Goal: Find specific page/section: Find specific page/section

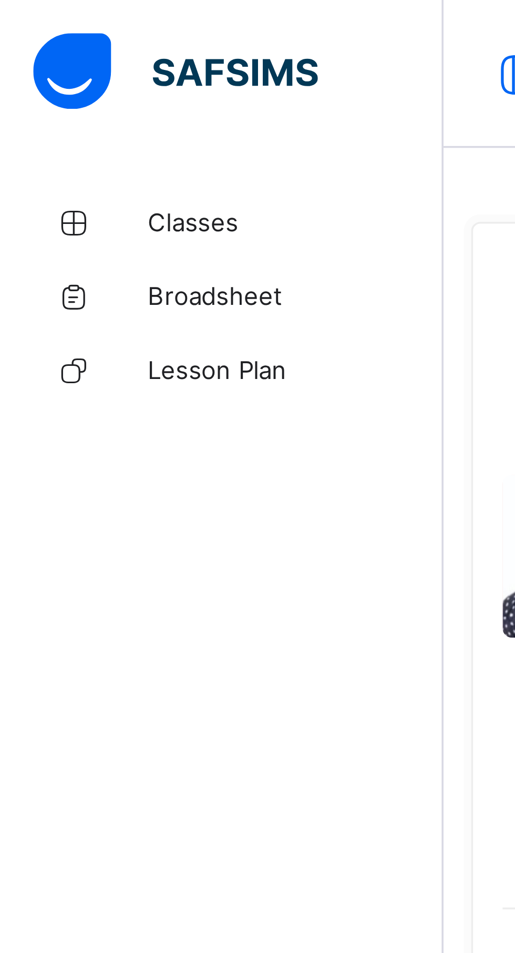
click at [48, 63] on span "Classes" at bounding box center [84, 63] width 84 height 8
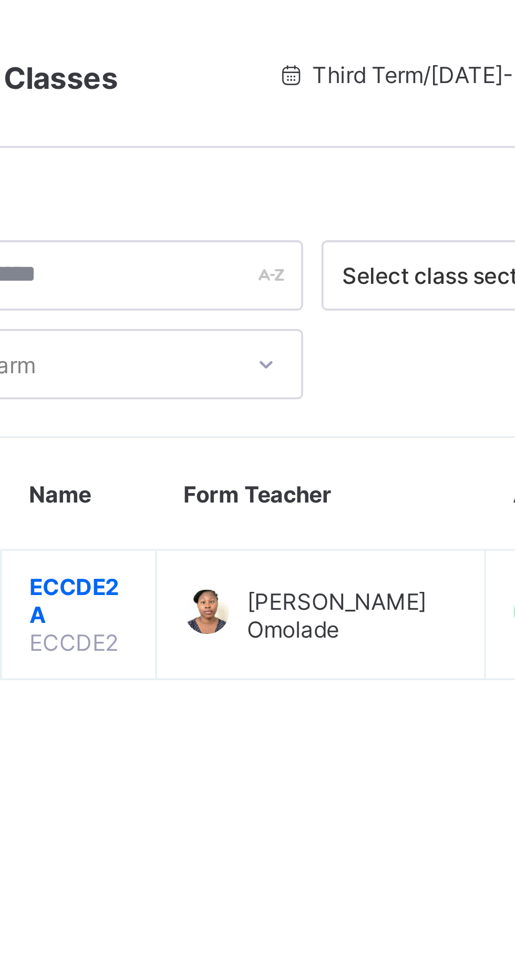
click at [195, 166] on span "ECCDE2 A" at bounding box center [195, 171] width 28 height 16
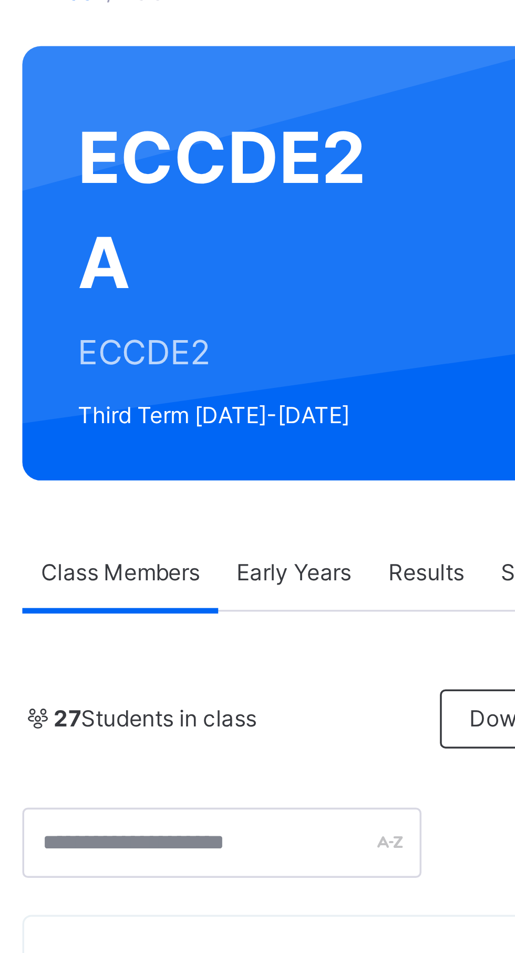
click at [303, 280] on span at bounding box center [310, 279] width 17 height 17
click at [339, 304] on div "27 Students in class Download Pdf Report Excel Report" at bounding box center [320, 297] width 351 height 55
click at [343, 267] on div "27 Students in class Download Pdf Report Excel Report UBEC MODEL SMART SCHOOL O…" at bounding box center [320, 803] width 351 height 1108
